Goal: Task Accomplishment & Management: Use online tool/utility

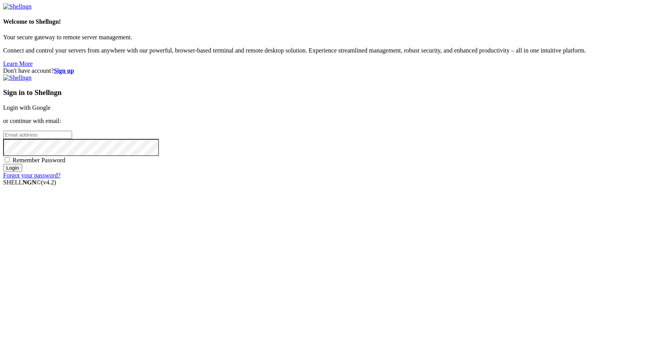
click at [51, 111] on link "Login with Google" at bounding box center [27, 107] width 48 height 7
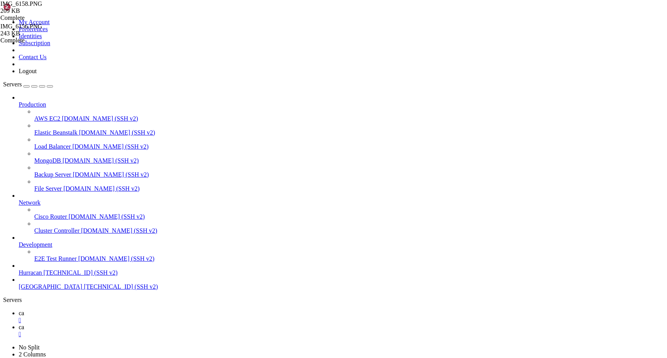
click at [157, 331] on div "" at bounding box center [341, 334] width 645 height 7
click at [123, 317] on div "" at bounding box center [341, 320] width 645 height 7
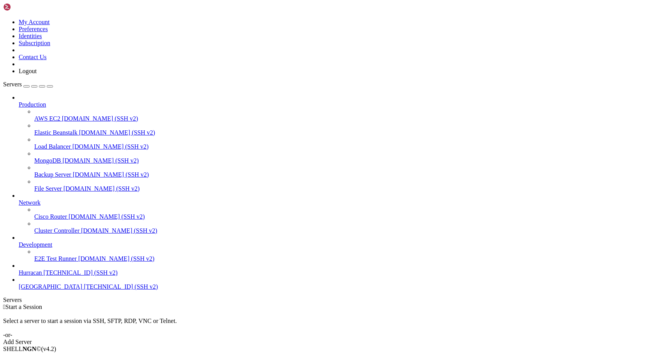
click at [42, 276] on span "Hurracan" at bounding box center [30, 272] width 23 height 7
type input "/home/admin"
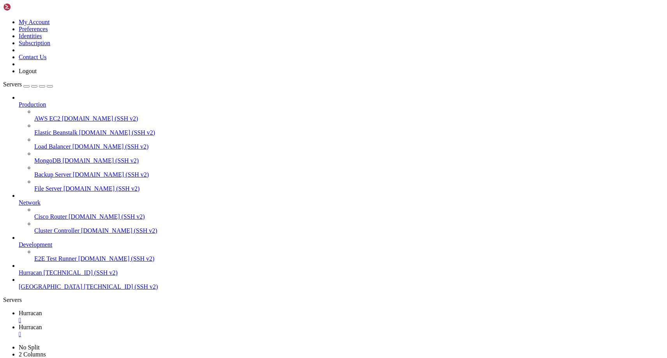
click at [125, 310] on link "Hurracan " at bounding box center [341, 317] width 645 height 14
